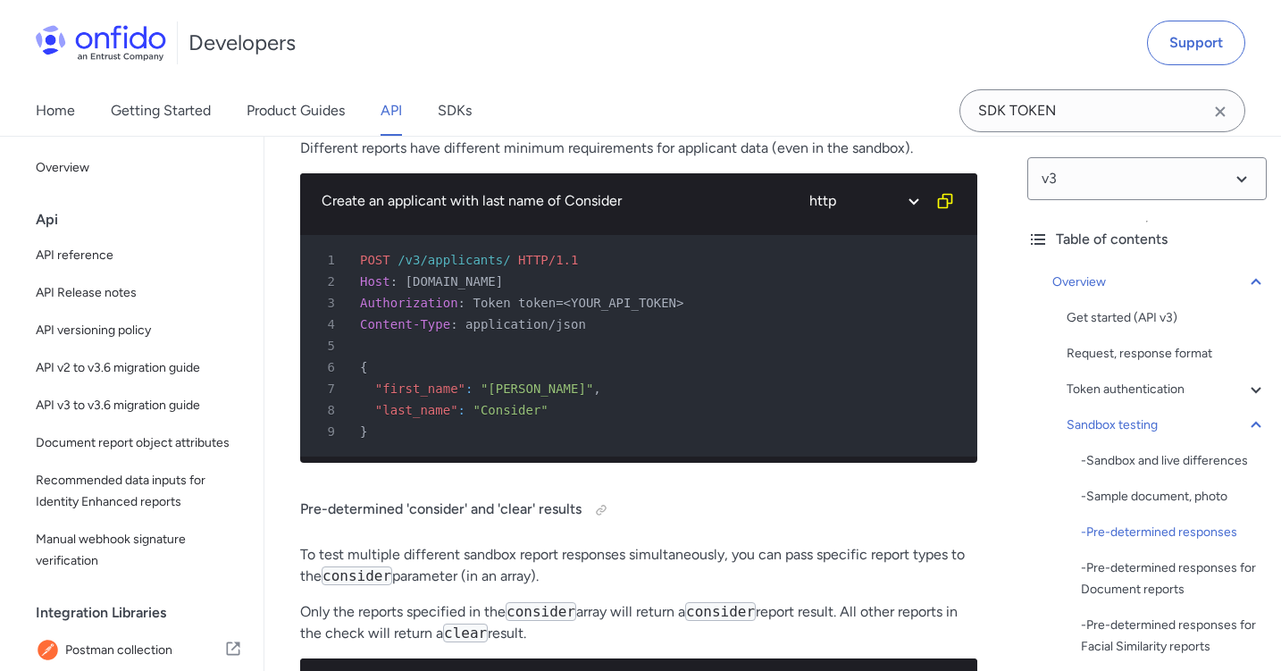
scroll to position [3780, 0]
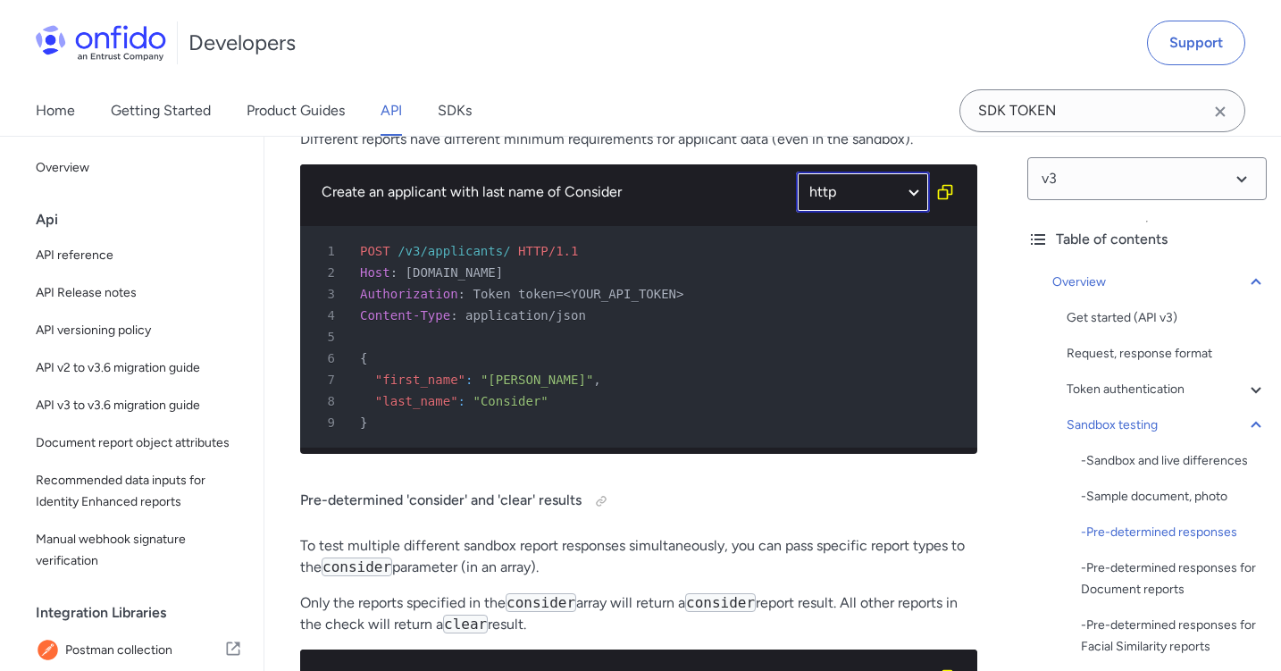
click at [846, 198] on select "ruby python php javascript java http bash" at bounding box center [863, 192] width 134 height 41
select select "bash"
click at [796, 172] on select "ruby python php javascript java http bash" at bounding box center [863, 192] width 134 height 41
select select "bash"
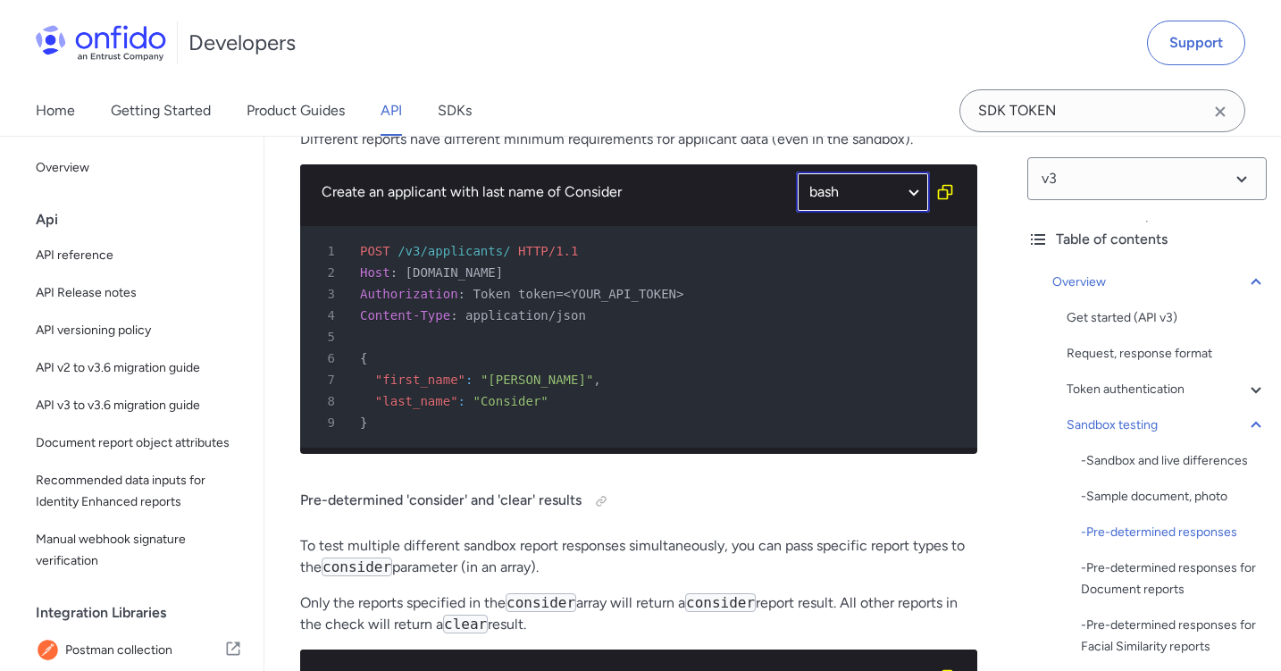
select select "bash"
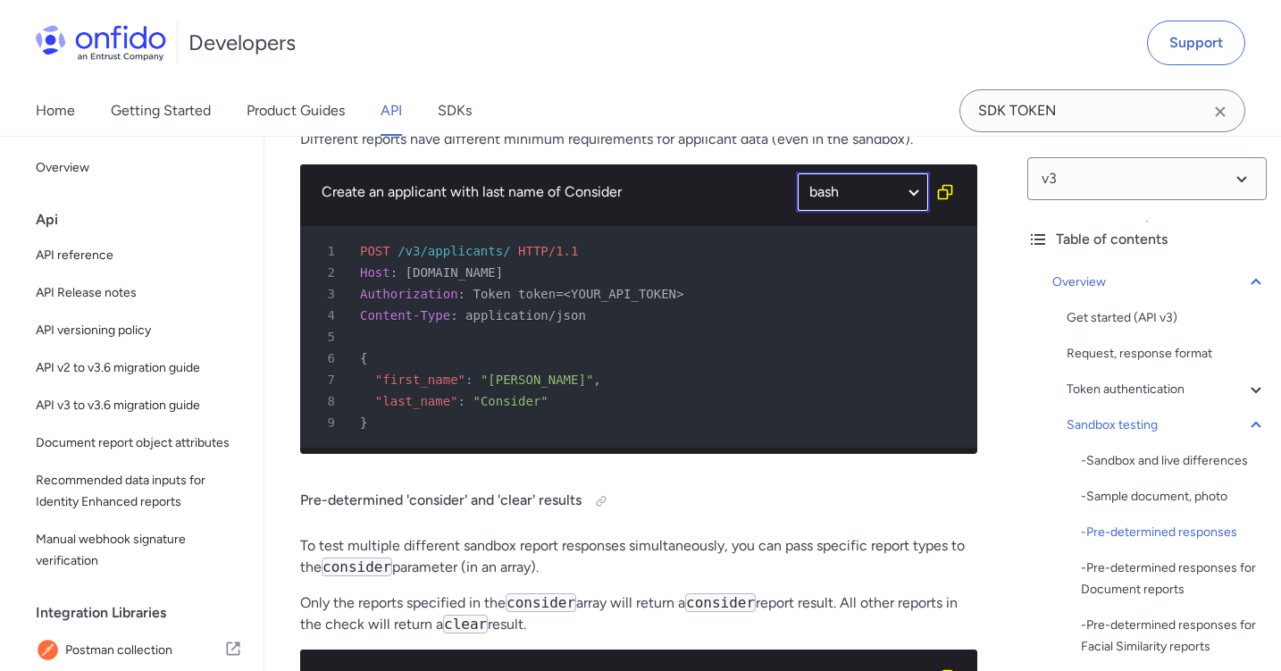
select select "bash"
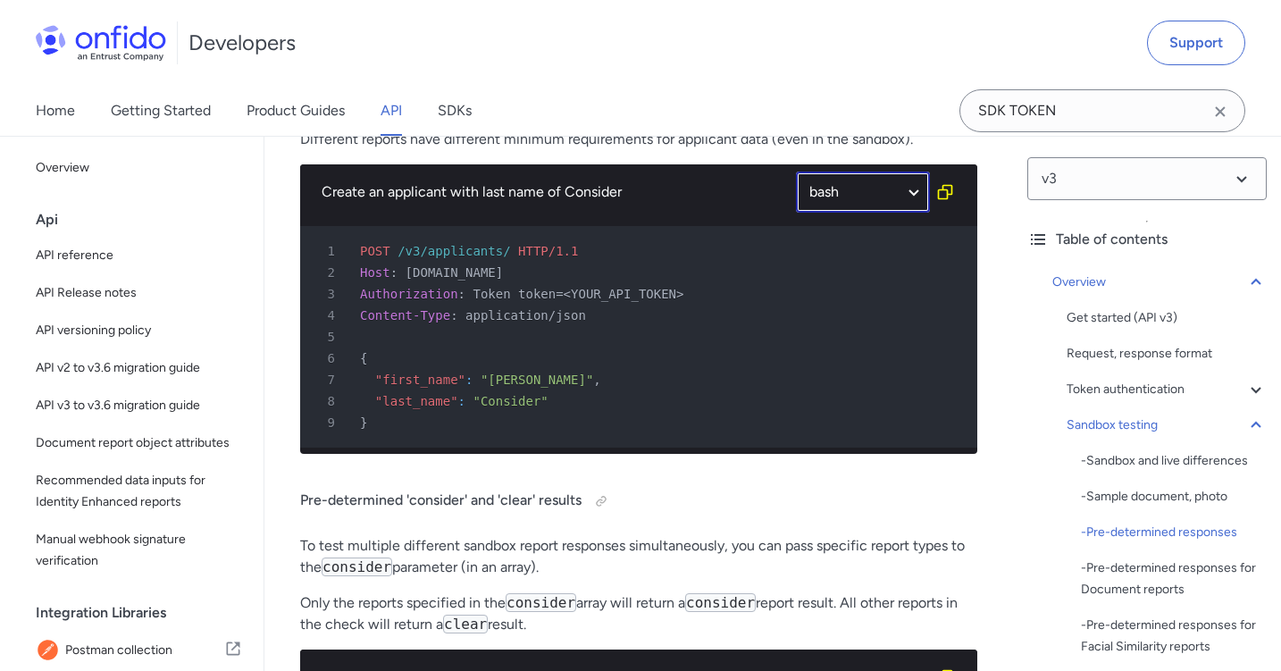
select select "bash"
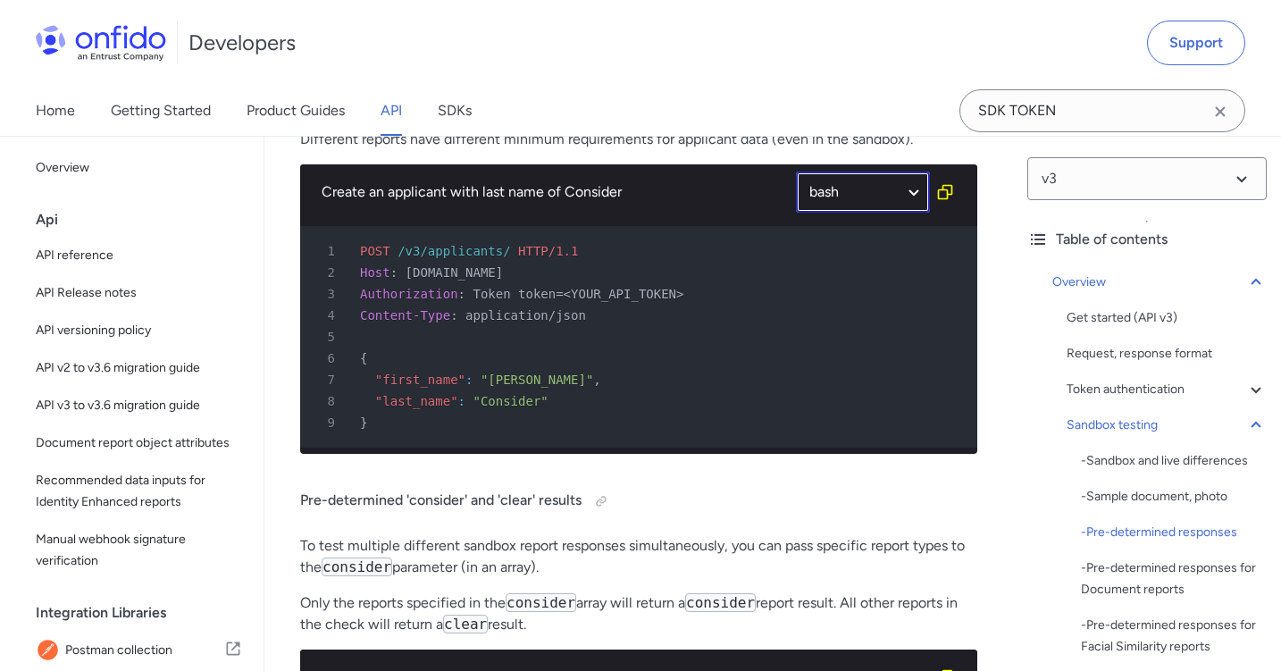
select select "bash"
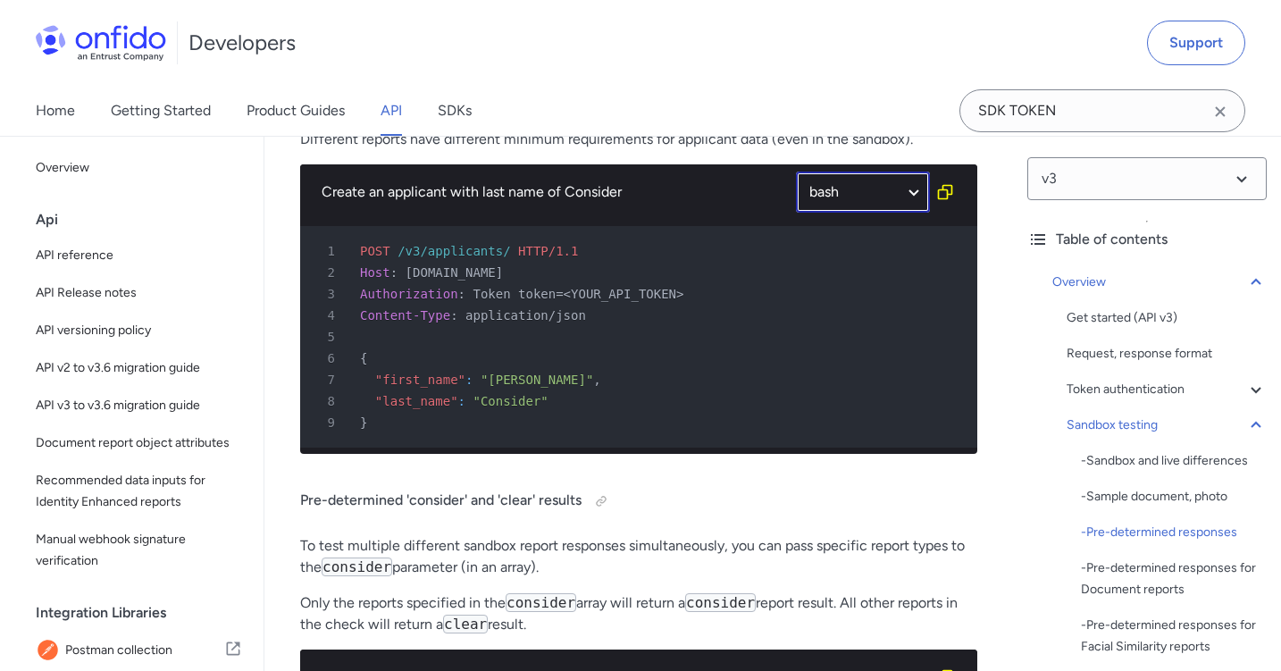
select select "bash"
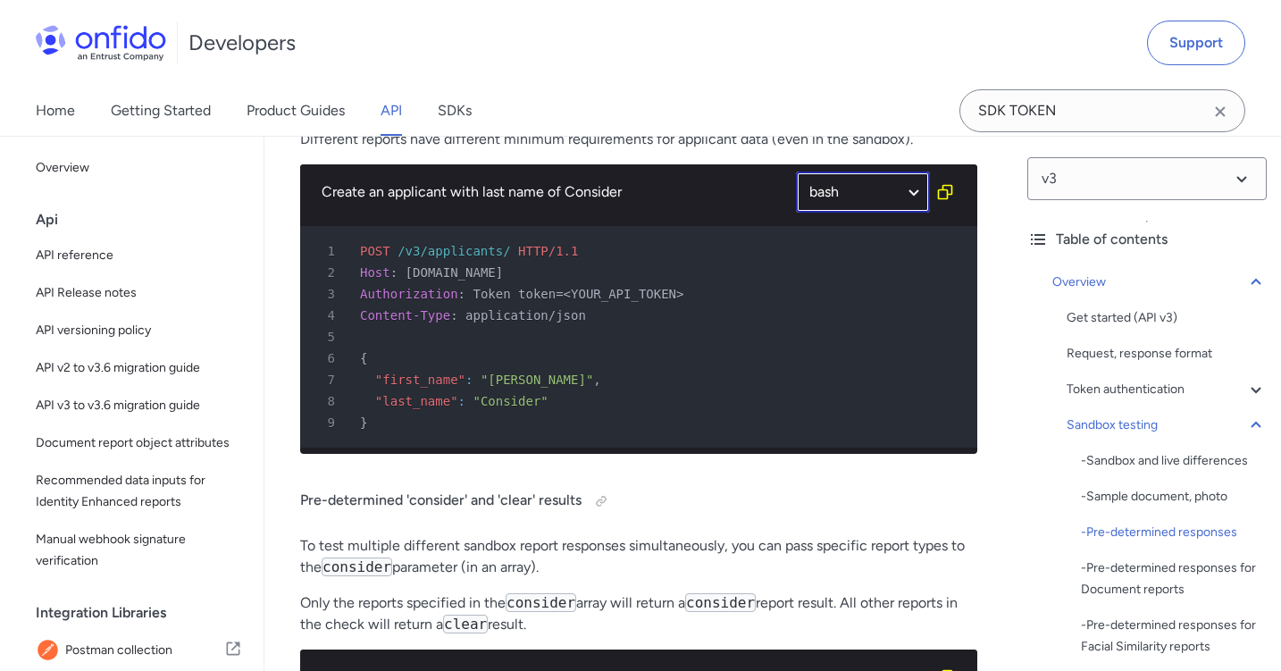
select select "bash"
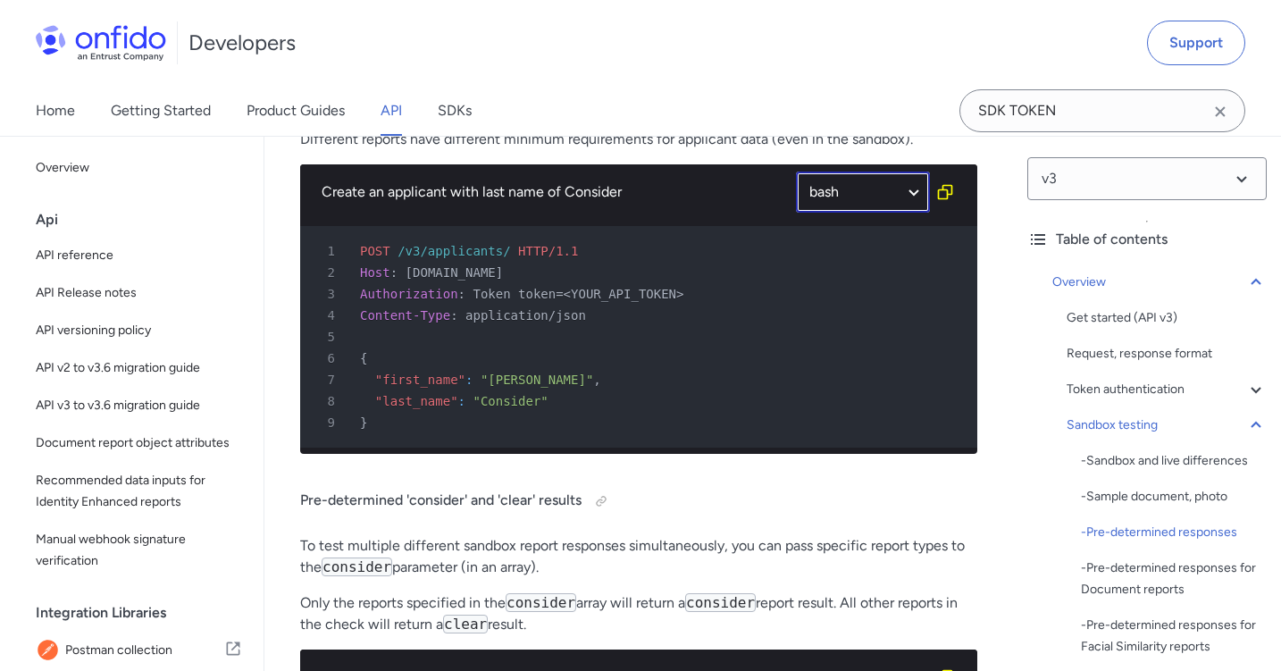
select select "bash"
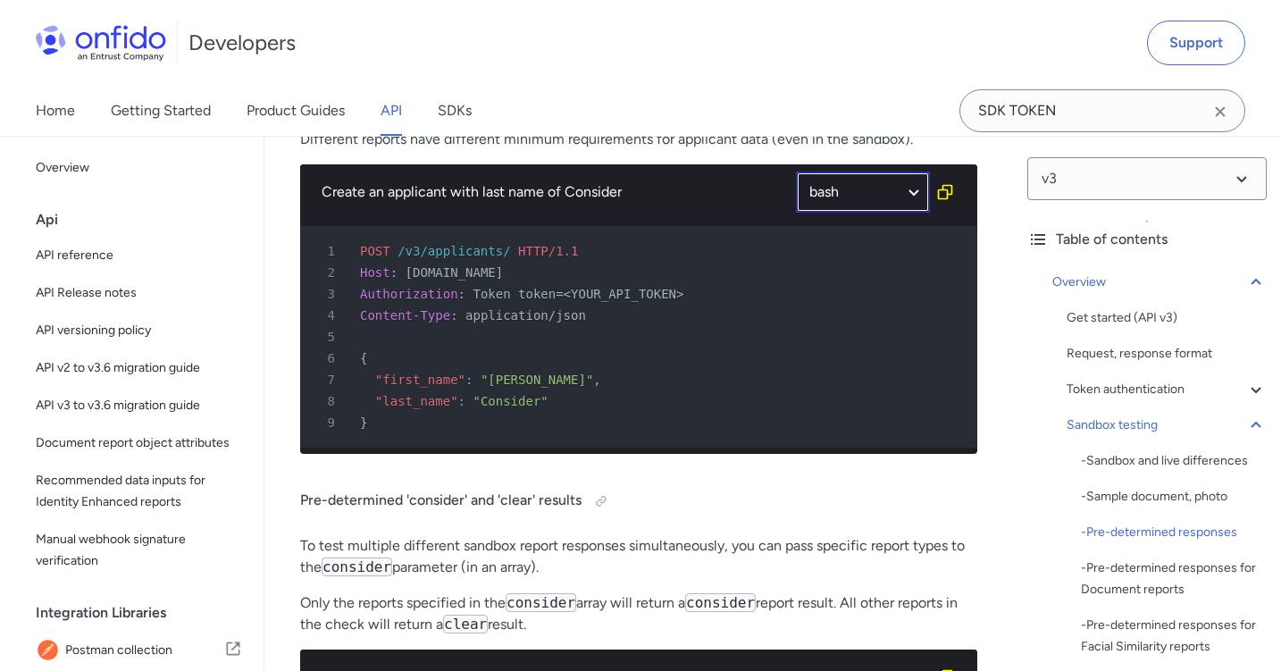
select select "bash"
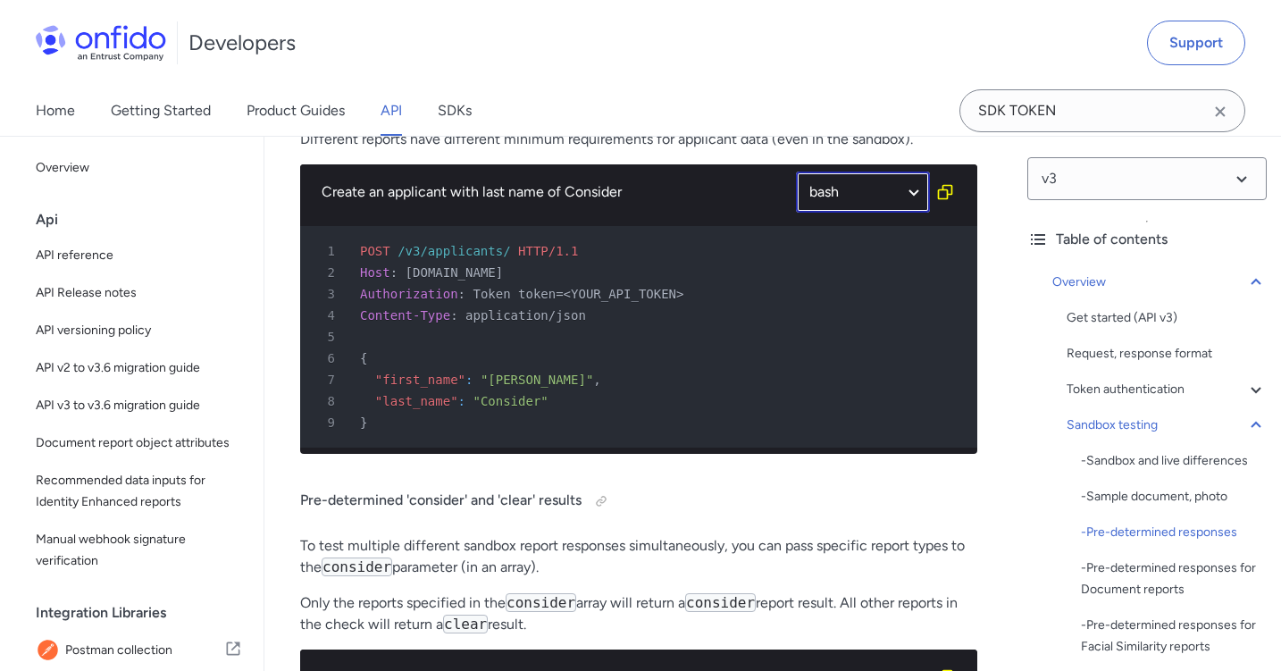
select select "bash"
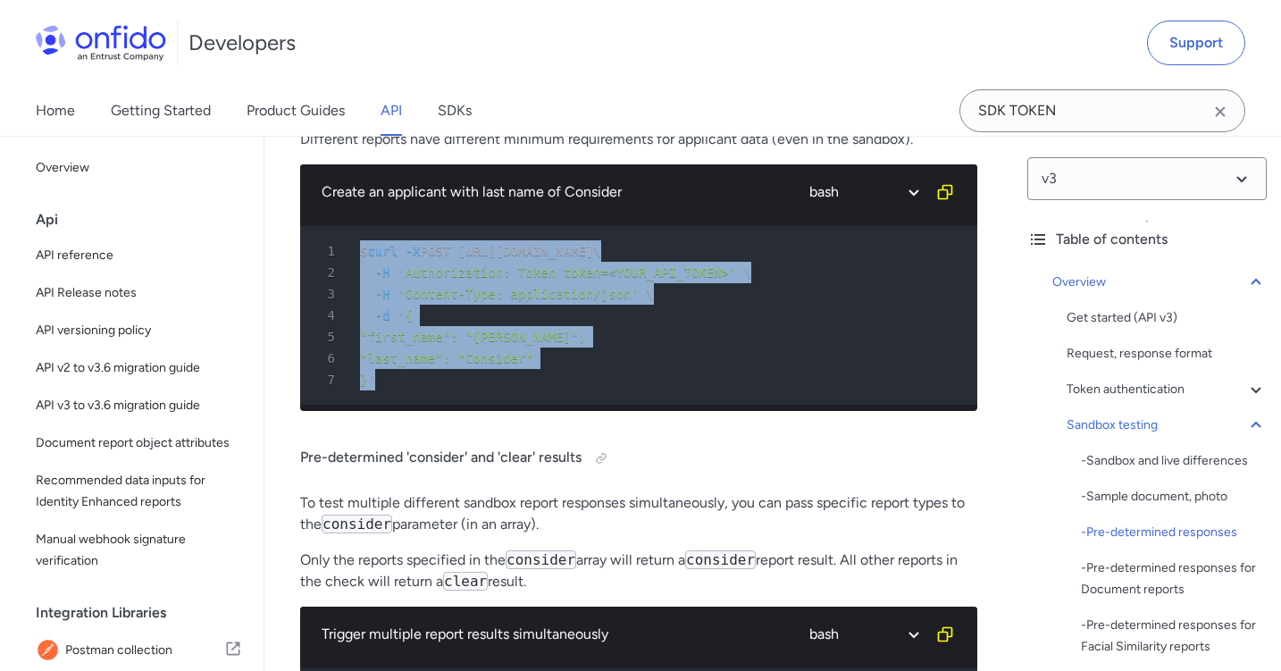
drag, startPoint x: 460, startPoint y: 376, endPoint x: 323, endPoint y: 243, distance: 191.5
click at [323, 243] on pre "1 $ curl -X POST [URL][DOMAIN_NAME] \ 2 -H 'Authorization: Token token=<YOUR_AP…" at bounding box center [638, 315] width 677 height 179
copy pre "$ curl -X POST [URL][DOMAIN_NAME] \ 2 -H 'Authorization: Token token=<YOUR_API_…"
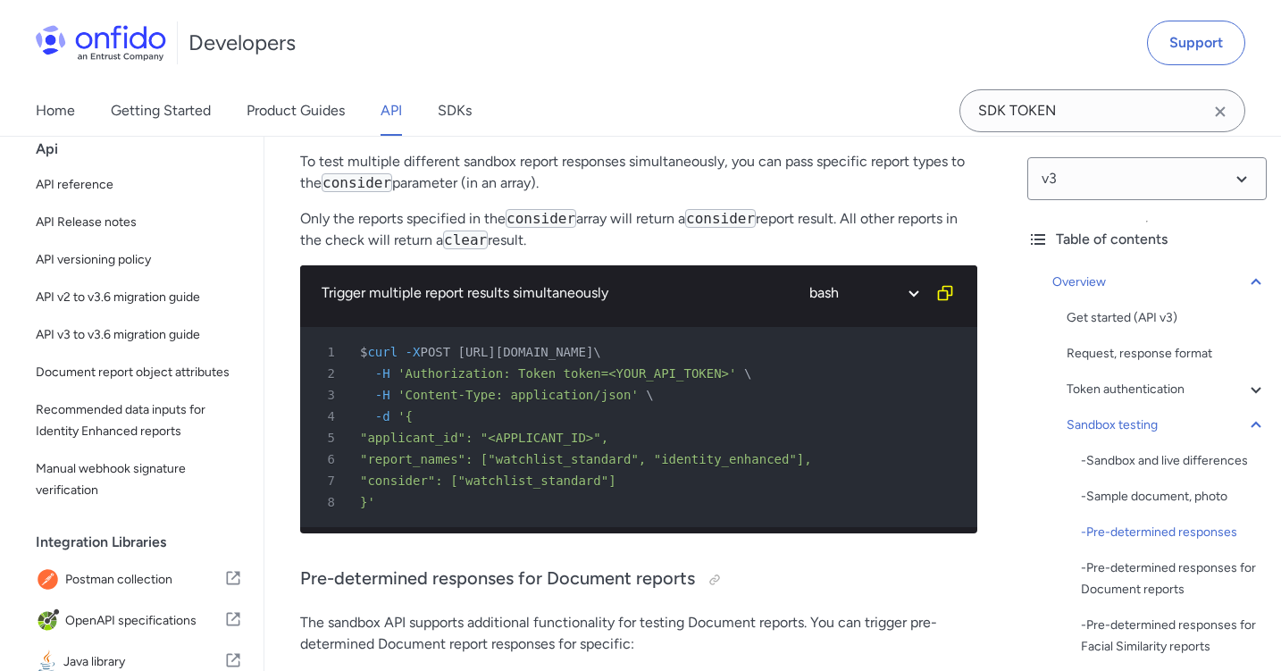
scroll to position [37, 0]
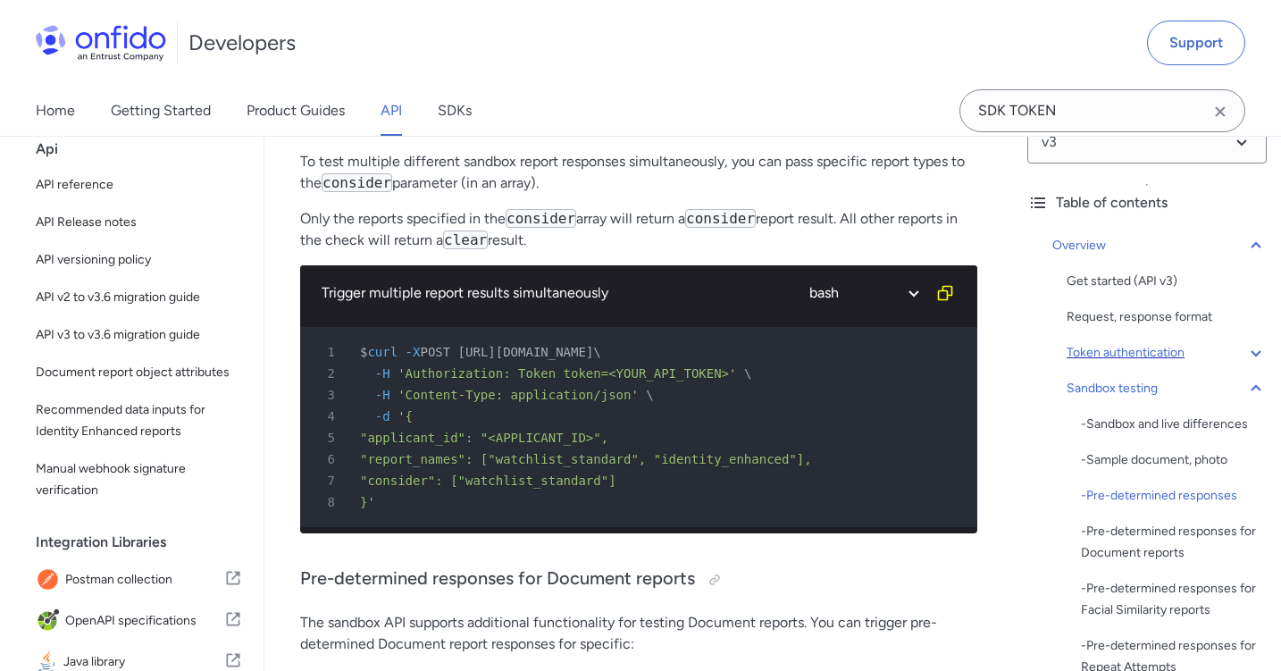
click at [1131, 352] on div "Token authentication" at bounding box center [1167, 352] width 200 height 21
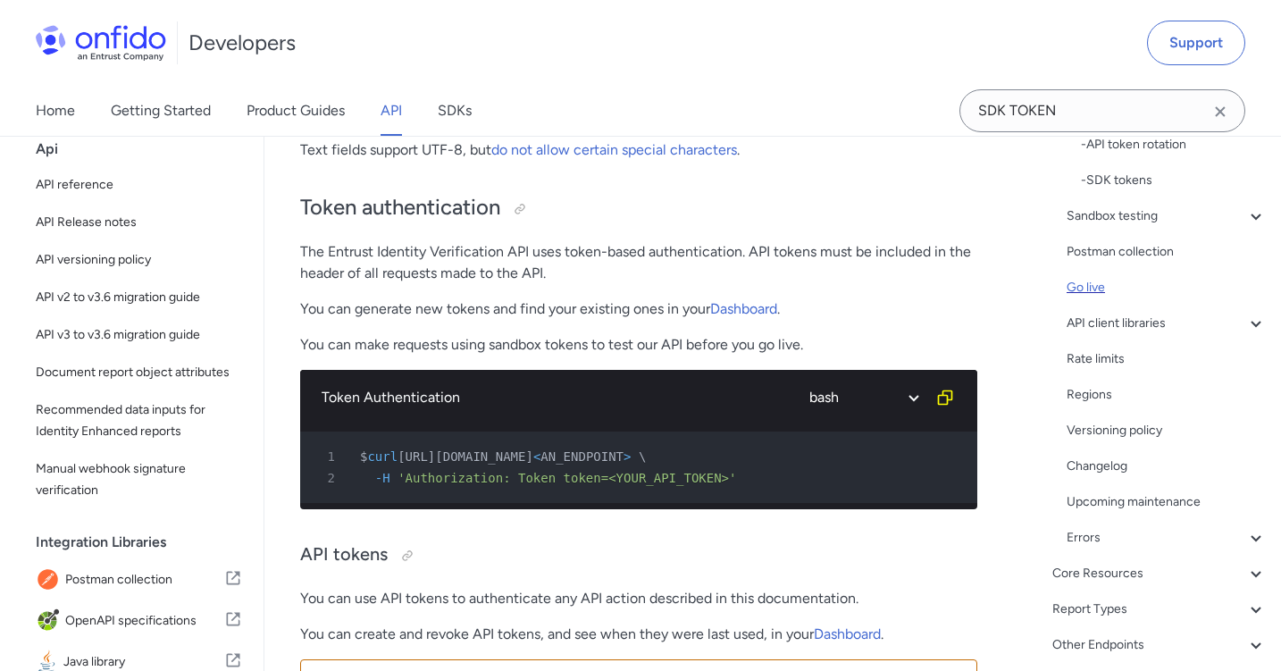
scroll to position [345, 0]
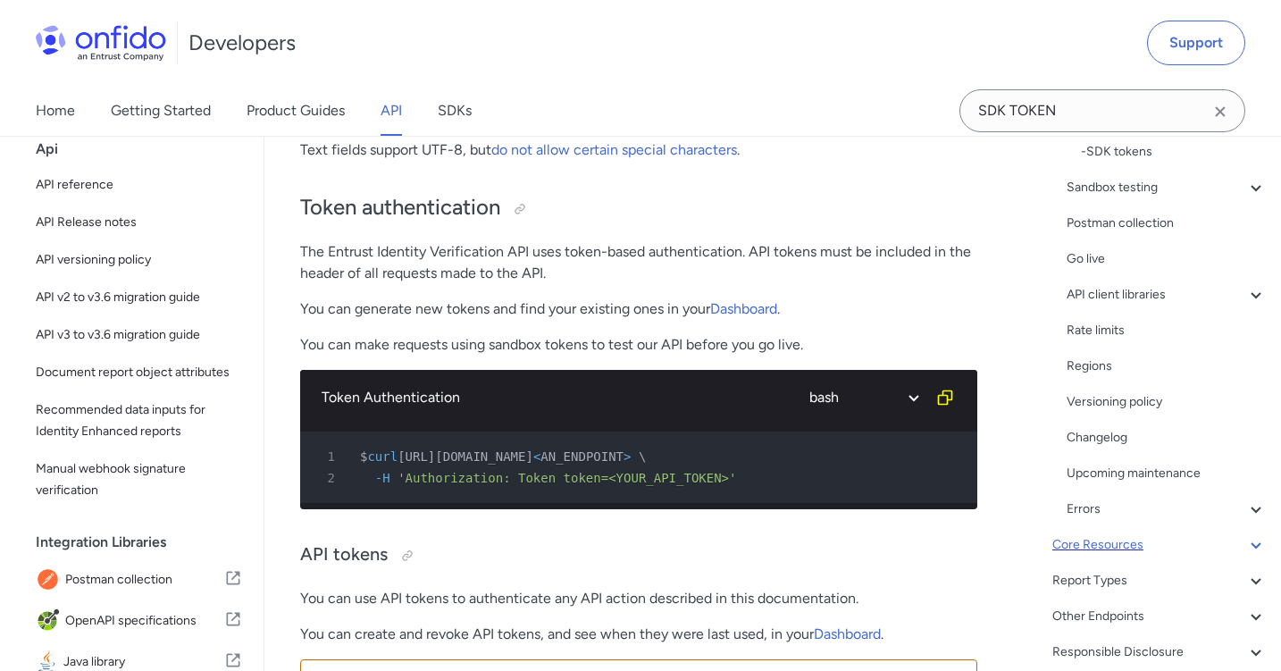
click at [1194, 551] on div "Core Resources" at bounding box center [1160, 544] width 214 height 21
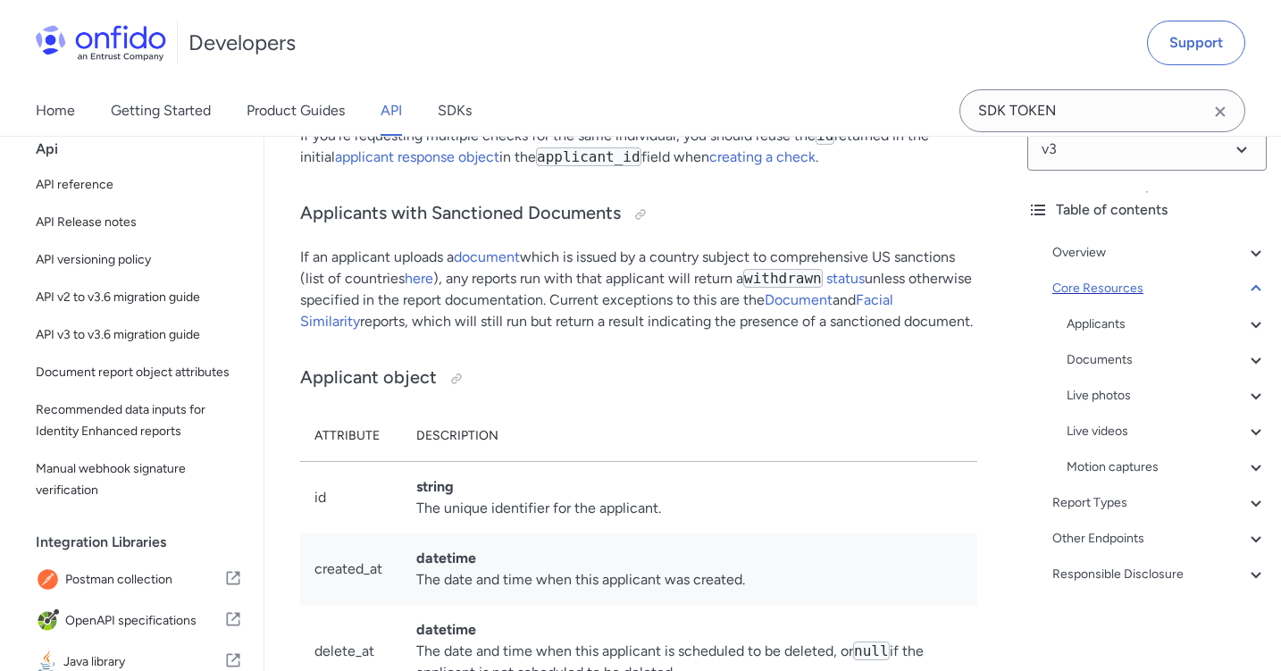
scroll to position [29, 0]
click at [1206, 545] on div "Other Endpoints" at bounding box center [1160, 538] width 214 height 21
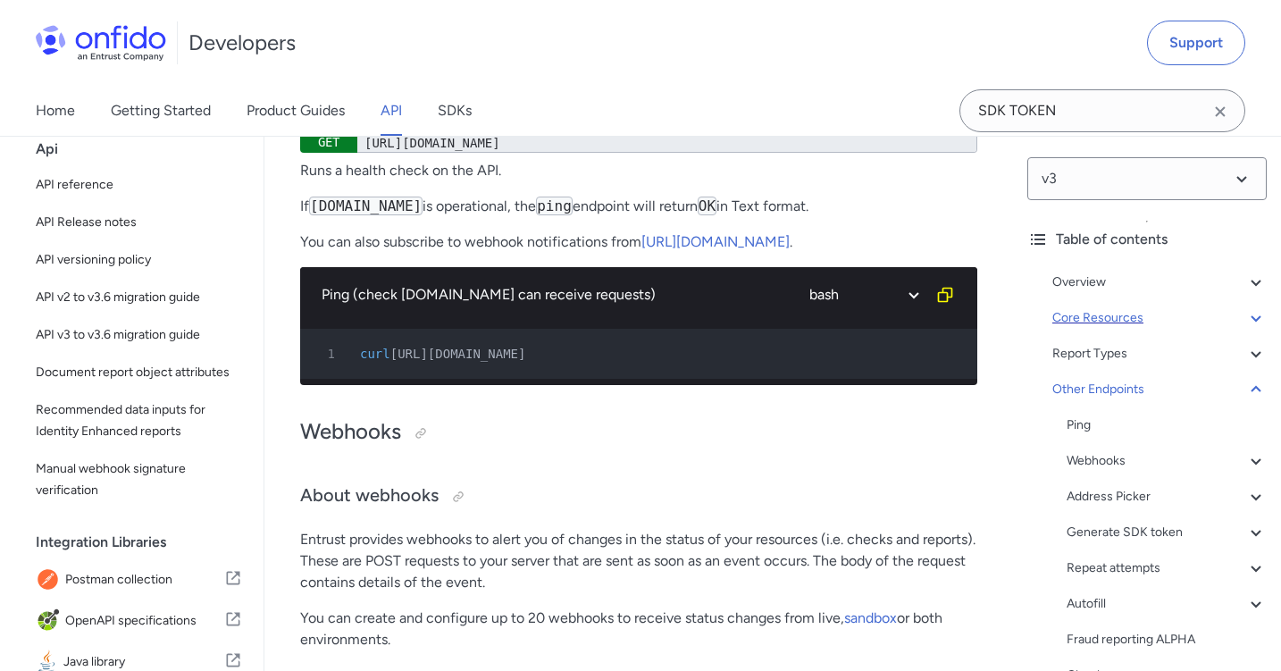
click at [1179, 317] on div "Core Resources" at bounding box center [1160, 317] width 214 height 21
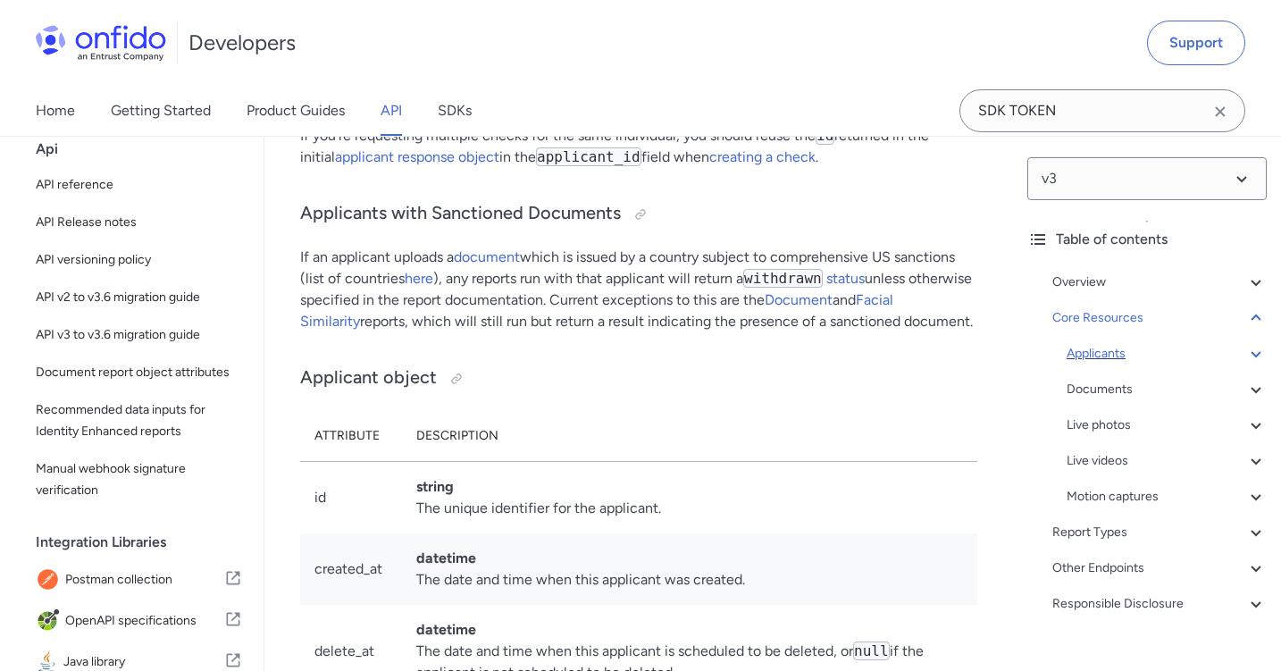
click at [1125, 359] on div "Applicants" at bounding box center [1167, 353] width 200 height 21
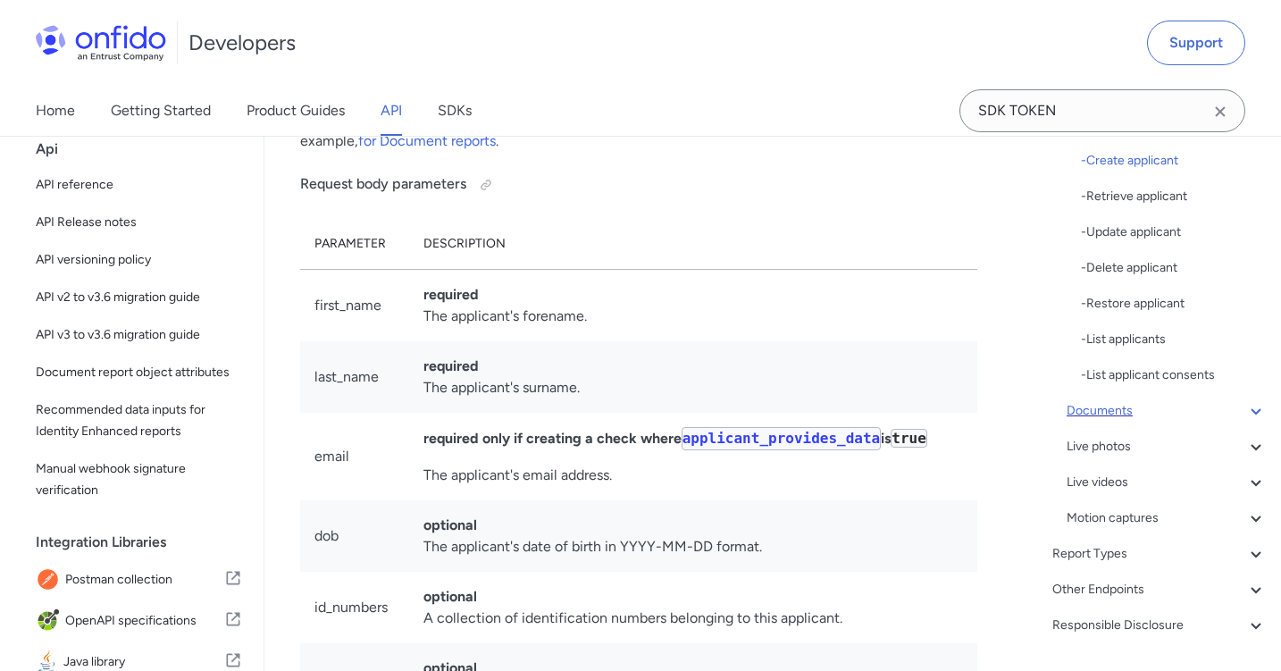
scroll to position [480, 0]
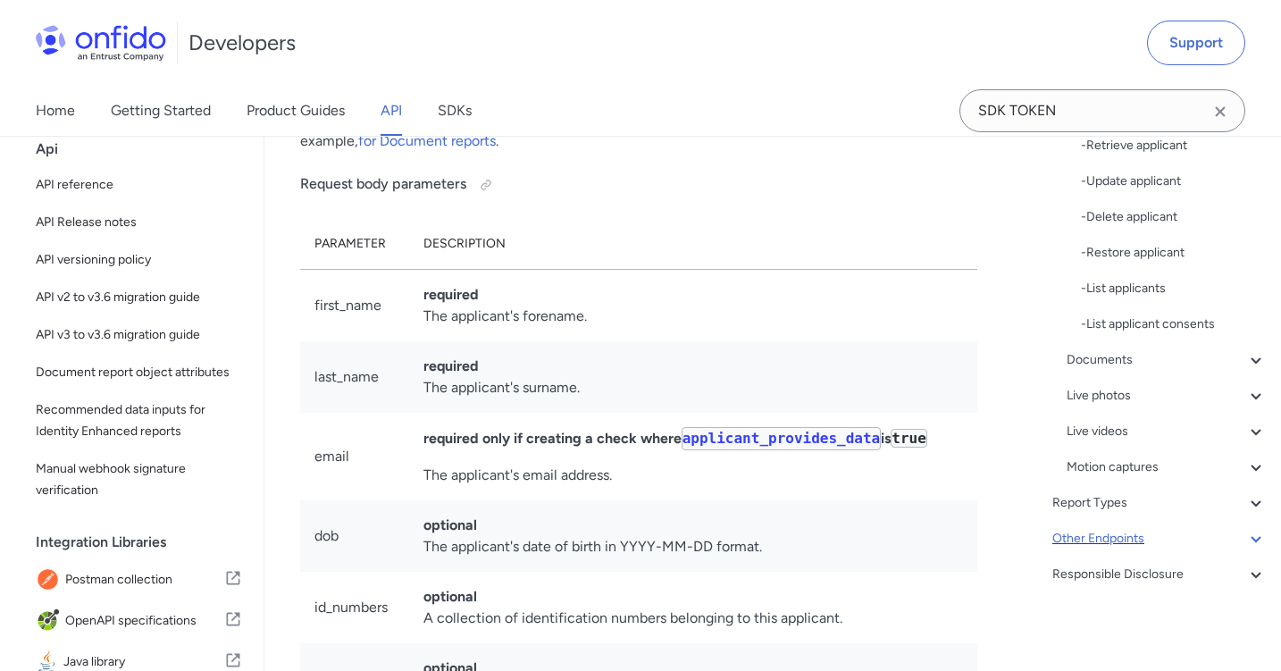
click at [1185, 538] on div "Other Endpoints" at bounding box center [1160, 538] width 214 height 21
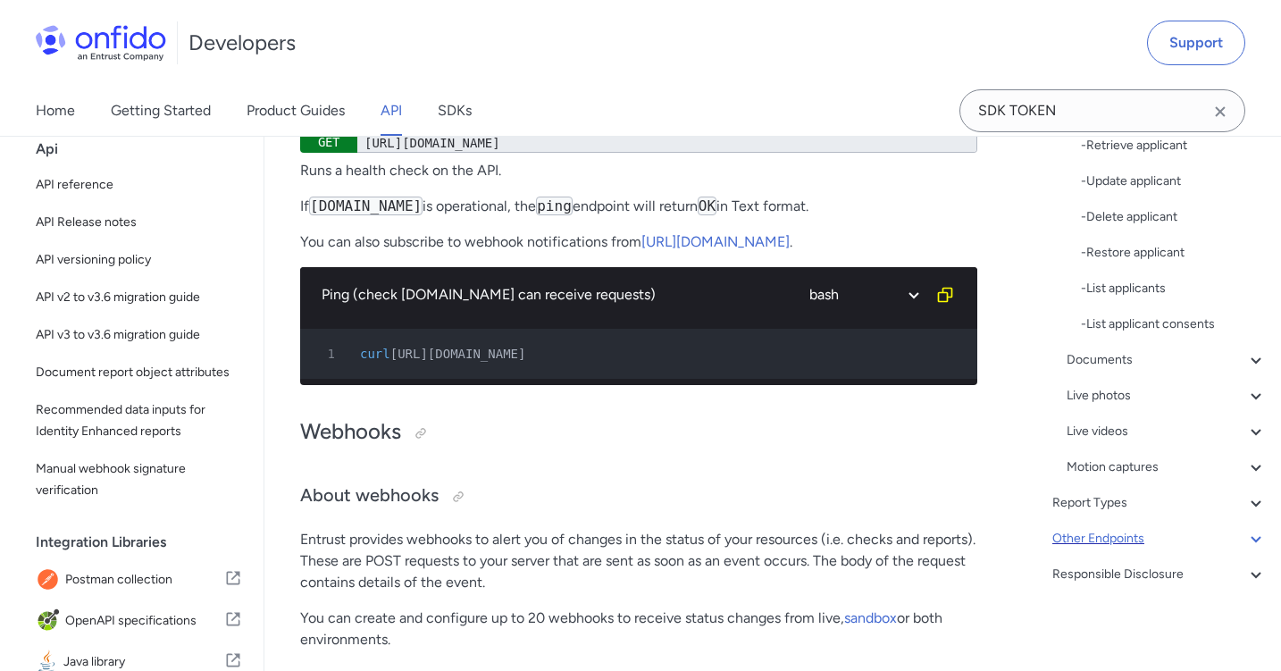
scroll to position [172, 0]
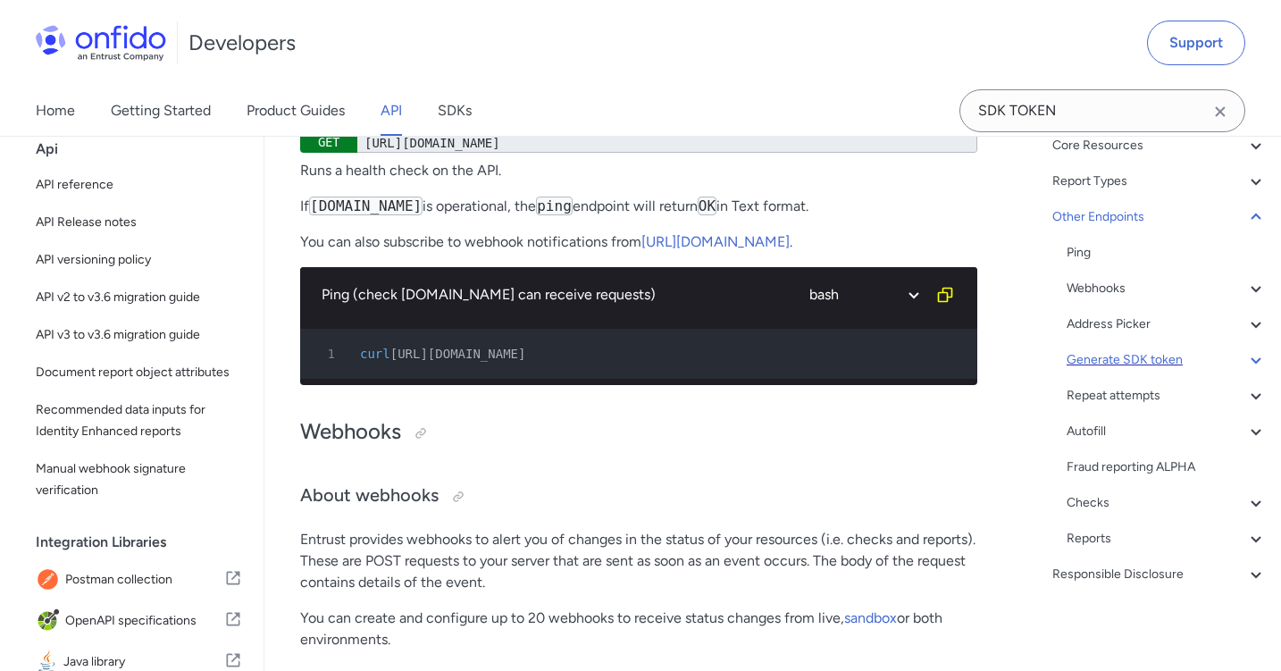
click at [1141, 365] on div "Generate SDK token" at bounding box center [1167, 359] width 200 height 21
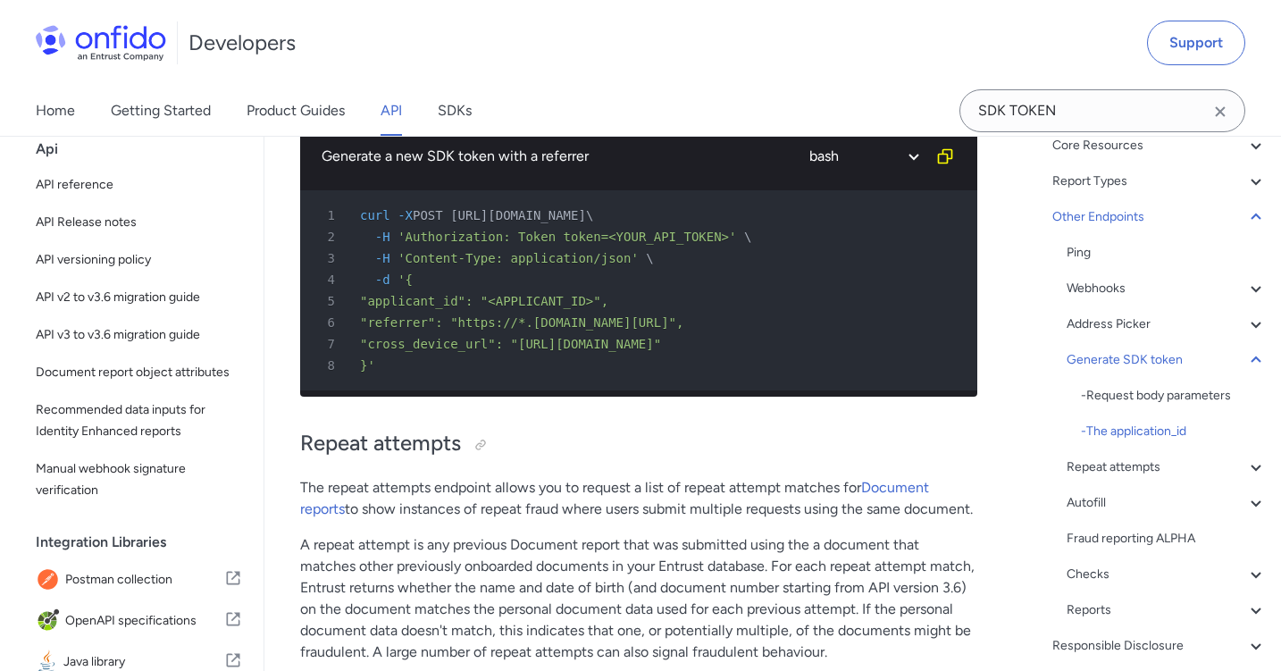
scroll to position [124334, 0]
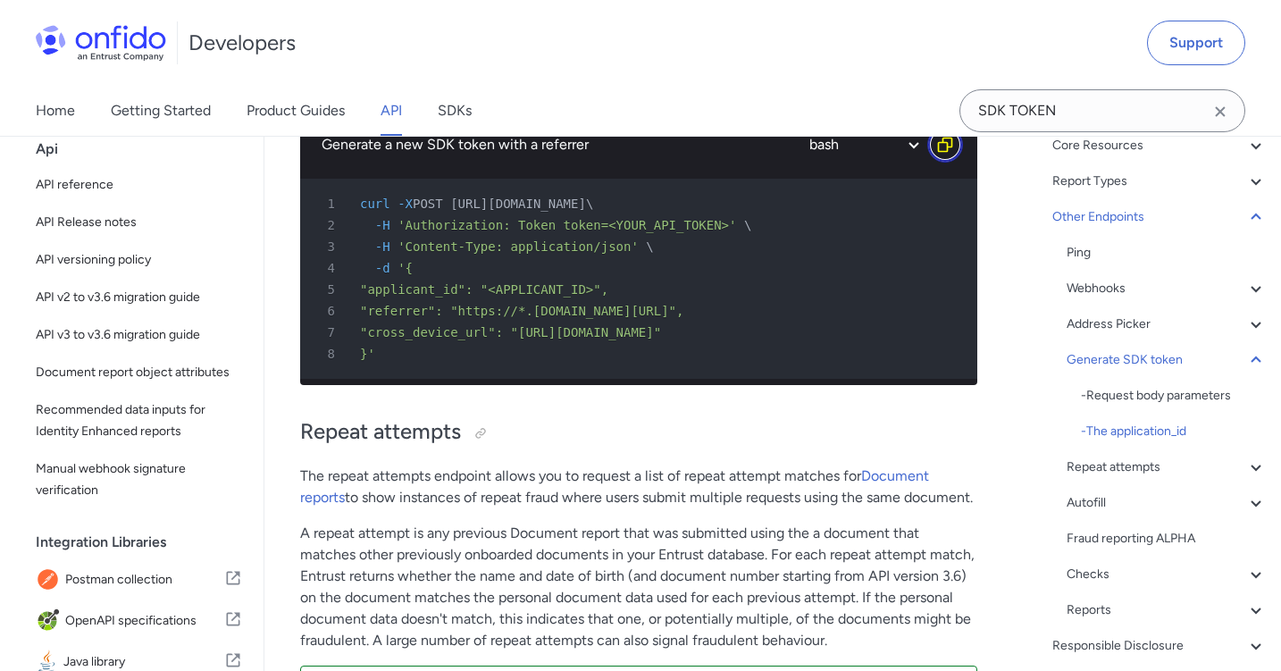
click at [944, 154] on icon "Copy code snippet button" at bounding box center [945, 145] width 18 height 18
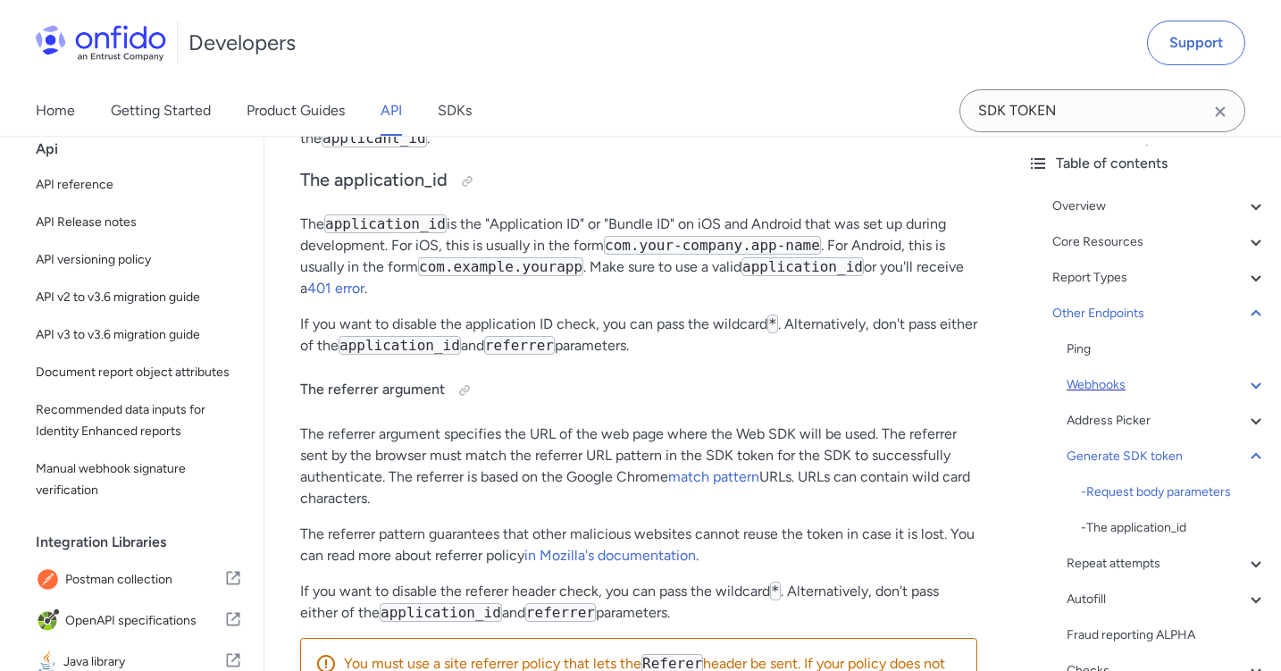
scroll to position [88, 0]
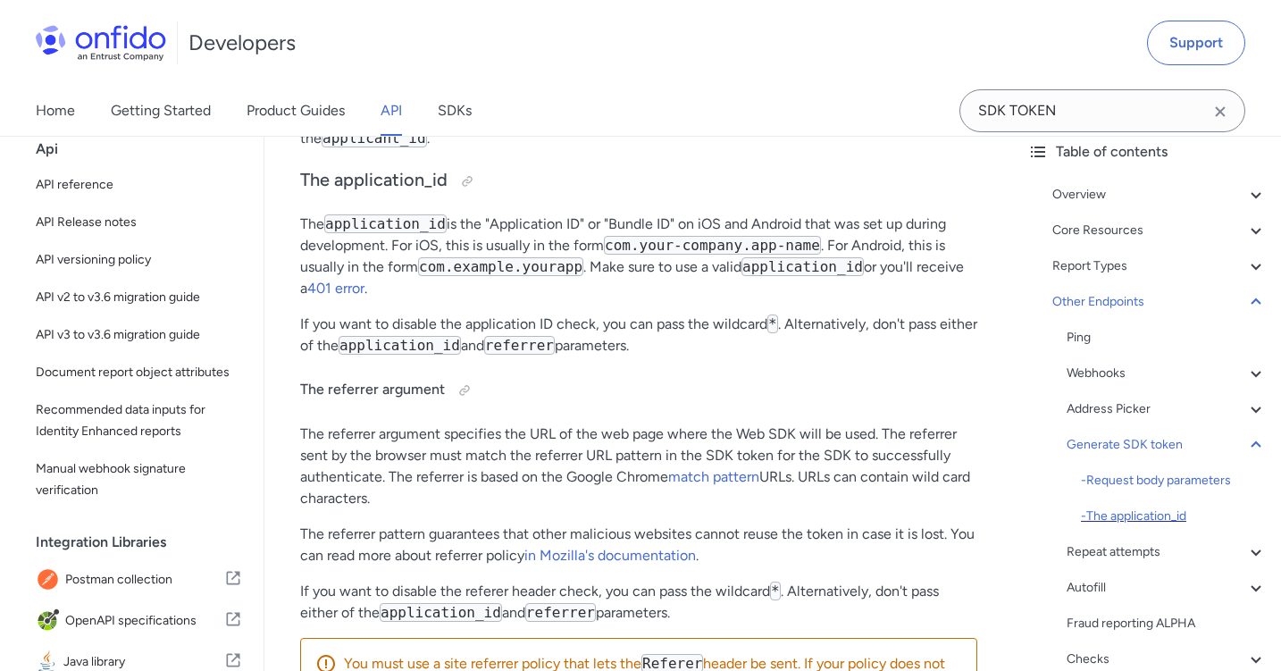
click at [1138, 522] on div "- The application_id" at bounding box center [1174, 516] width 186 height 21
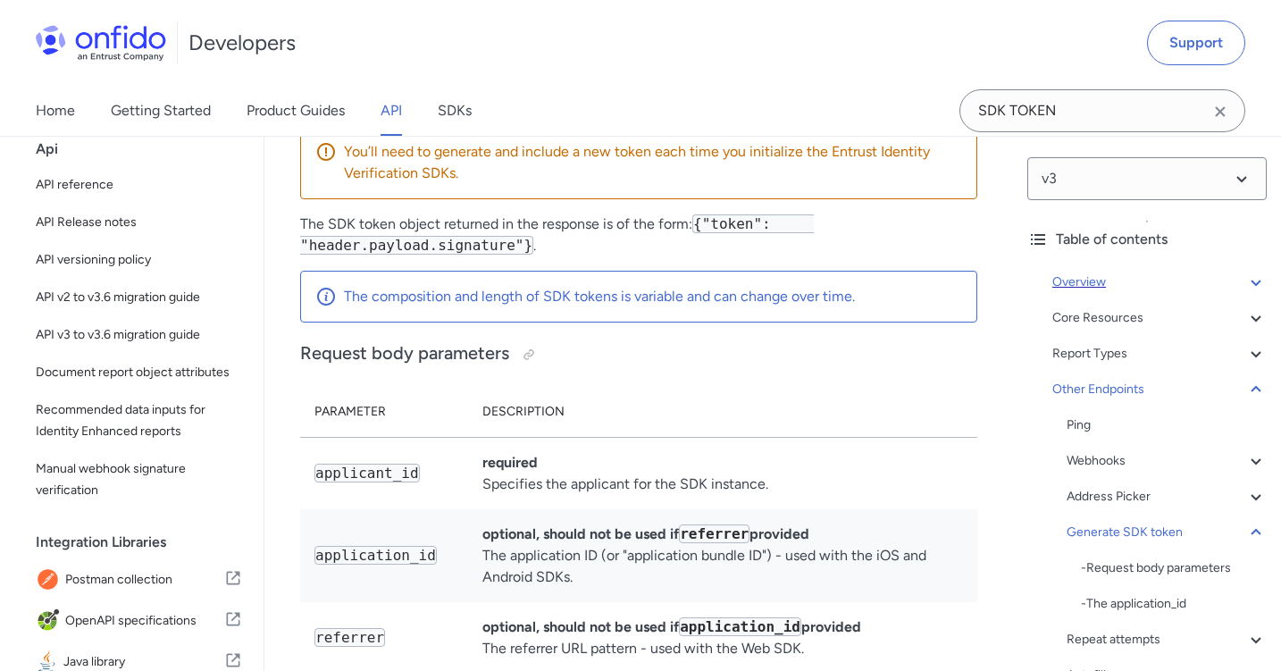
click at [1197, 290] on div "Overview" at bounding box center [1160, 282] width 214 height 21
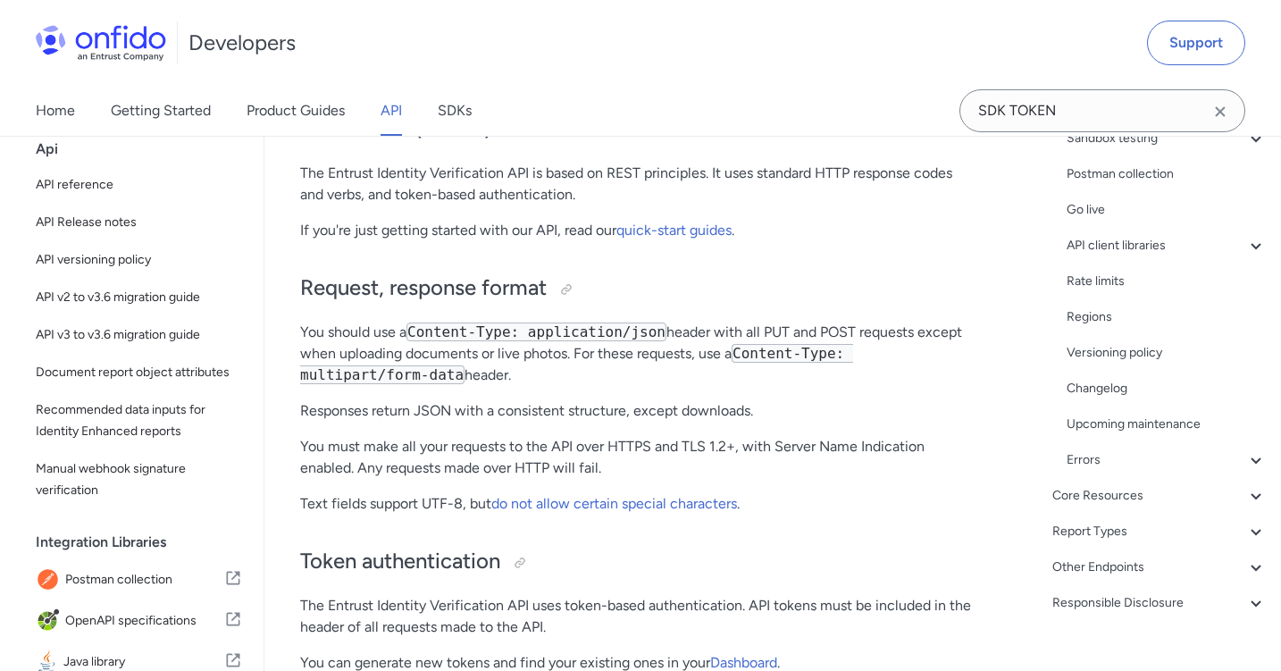
scroll to position [315, 0]
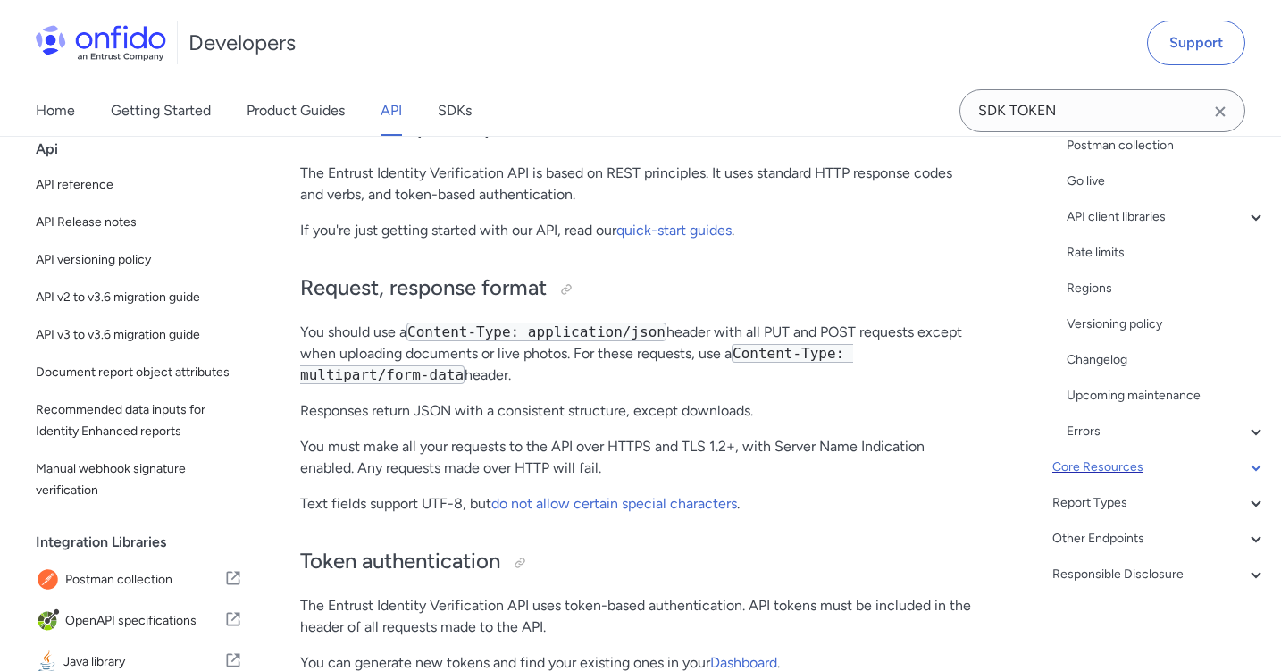
click at [1217, 477] on div "Core Resources" at bounding box center [1160, 467] width 214 height 21
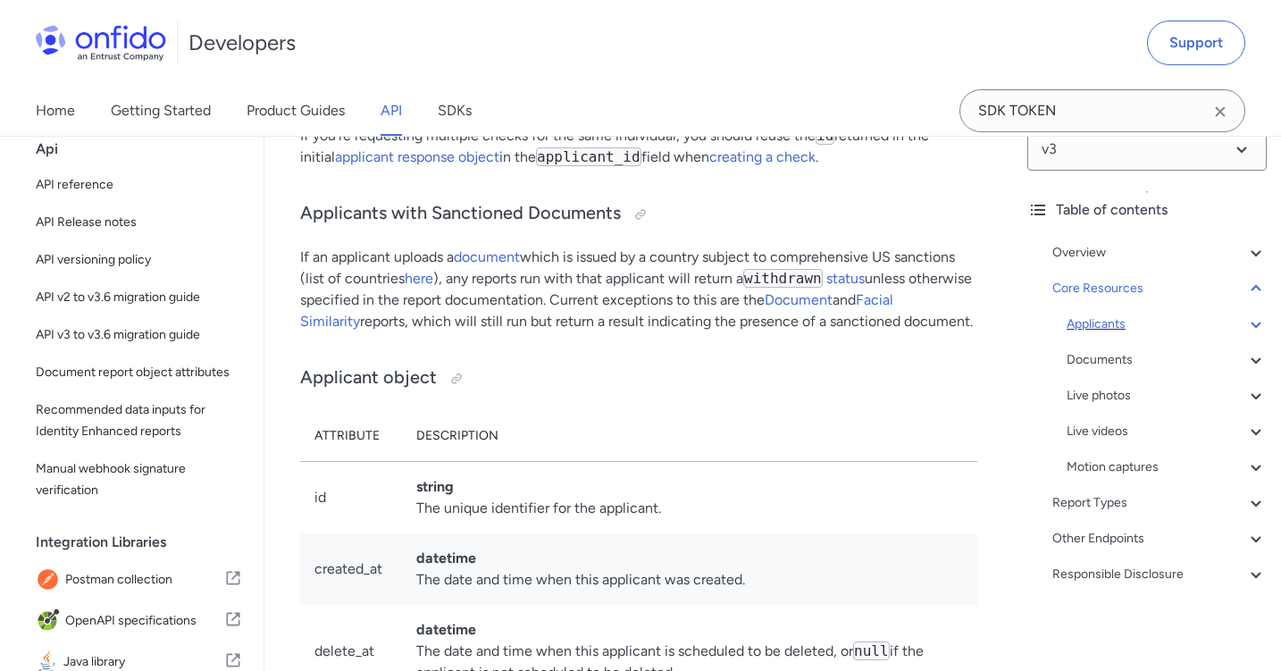
click at [1112, 328] on div "Applicants" at bounding box center [1167, 324] width 200 height 21
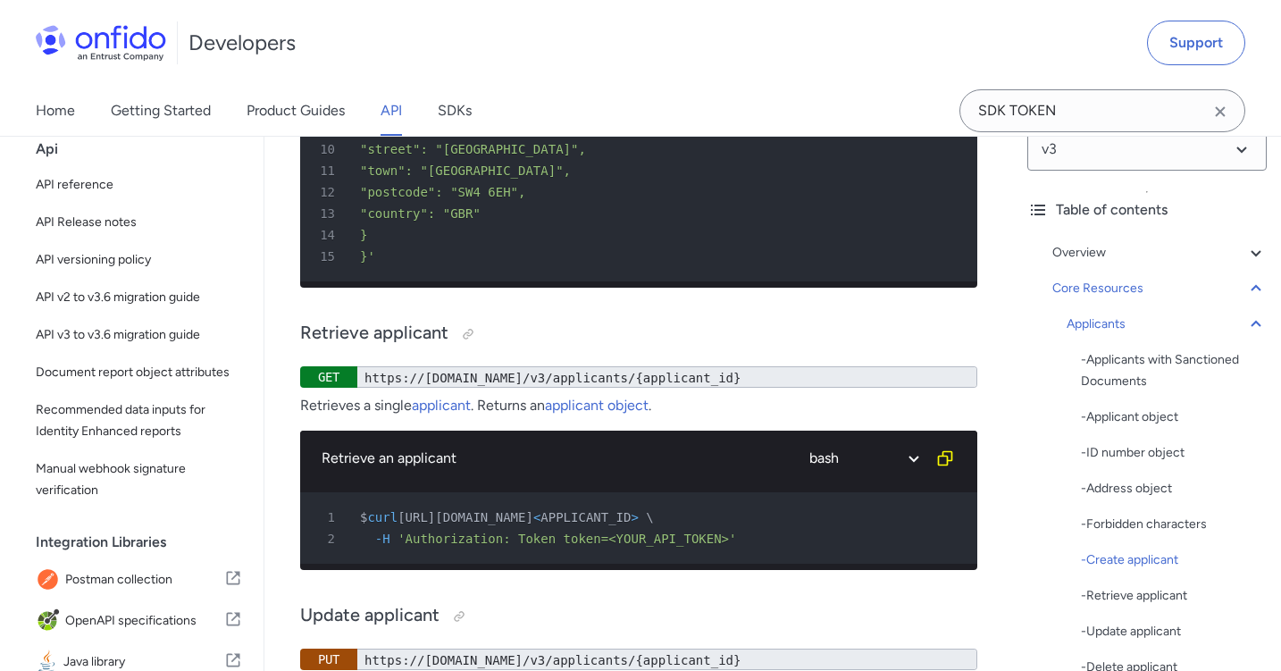
scroll to position [21750, 0]
